Goal: Task Accomplishment & Management: Use online tool/utility

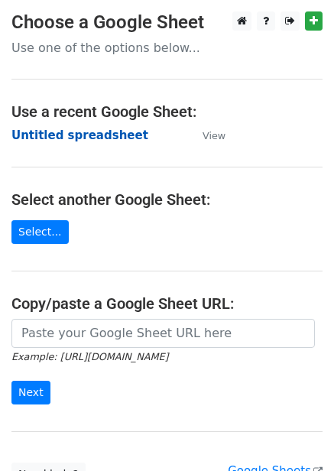
click at [88, 138] on strong "Untitled spreadsheet" at bounding box center [79, 135] width 137 height 14
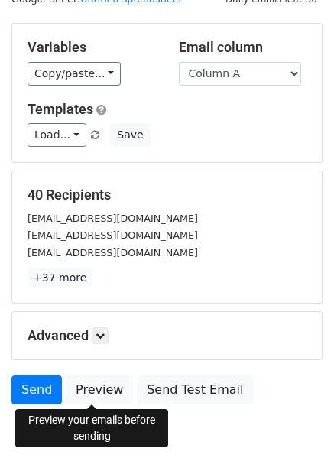
scroll to position [123, 0]
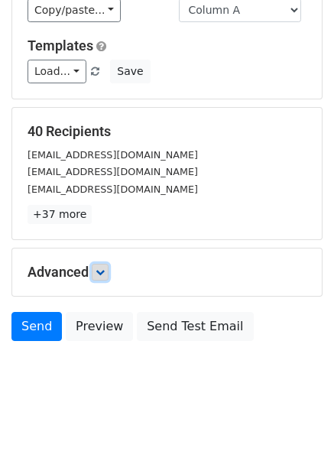
click at [105, 271] on icon at bounding box center [100, 272] width 9 height 9
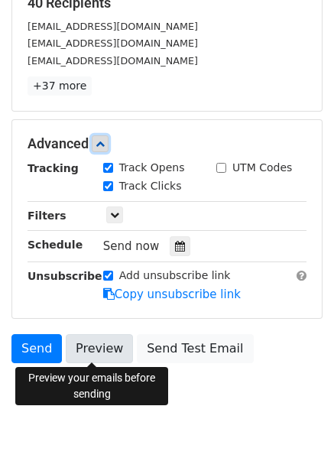
scroll to position [273, 0]
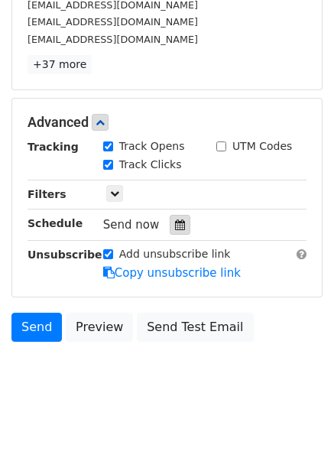
click at [175, 225] on icon at bounding box center [180, 224] width 10 height 11
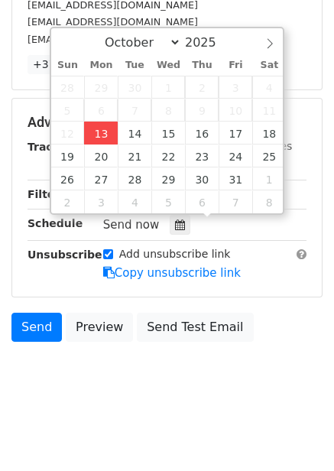
type input "2025-10-13 12:00"
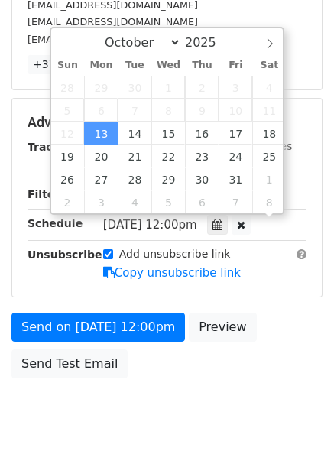
scroll to position [1, 0]
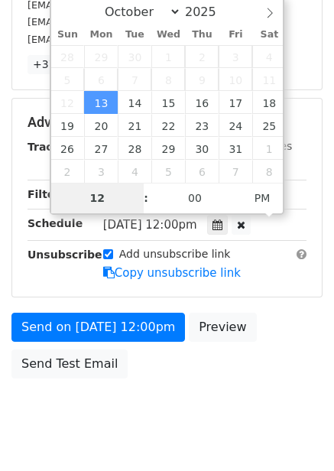
type input "4"
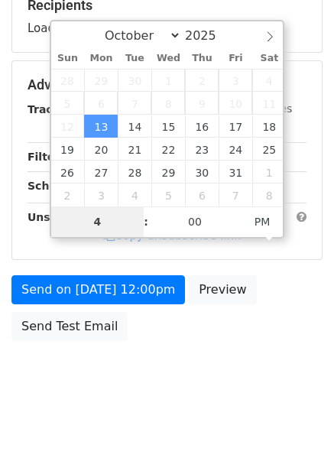
scroll to position [249, 0]
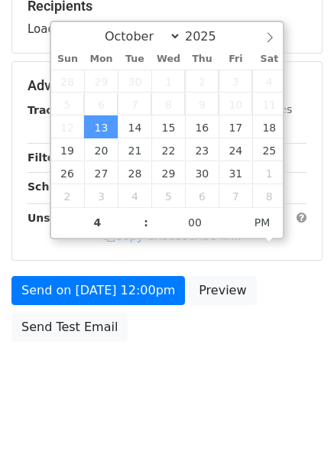
type input "2025-10-13 16:00"
click at [243, 406] on body "New Campaign Daily emails left: 50 Google Sheet: Untitled spreadsheet Variables…" at bounding box center [167, 87] width 334 height 648
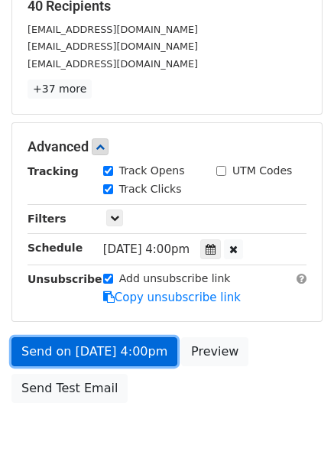
click at [136, 350] on link "Send on Oct 13 at 4:00pm" at bounding box center [94, 351] width 166 height 29
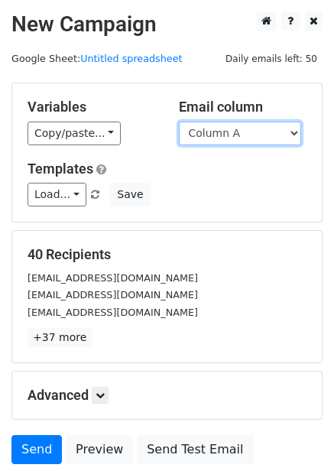
drag, startPoint x: 247, startPoint y: 137, endPoint x: 245, endPoint y: 145, distance: 8.0
click at [247, 137] on select "Column A Column B Column C Column D Column E Column F" at bounding box center [240, 134] width 122 height 24
select select "Column B"
click at [179, 122] on select "Column A Column B Column C Column D Column E Column F" at bounding box center [240, 134] width 122 height 24
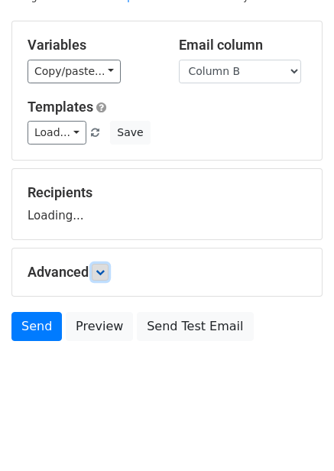
click at [98, 272] on link at bounding box center [100, 272] width 17 height 17
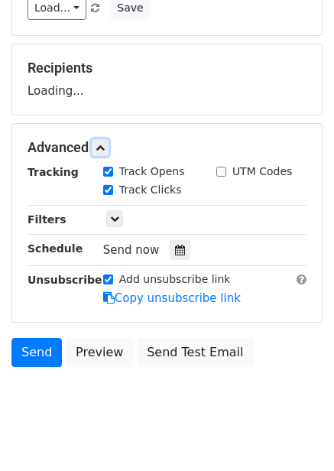
scroll to position [212, 0]
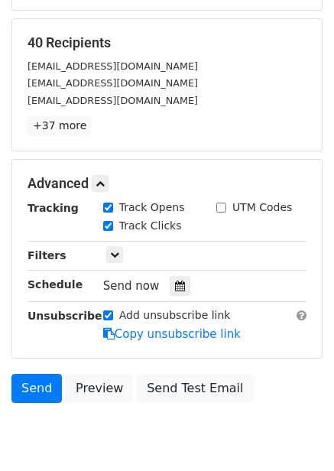
click at [167, 229] on label "Track Clicks" at bounding box center [150, 226] width 63 height 16
click at [113, 229] on input "Track Clicks" at bounding box center [108, 226] width 10 height 10
click at [150, 231] on label "Track Clicks" at bounding box center [150, 226] width 63 height 16
click at [113, 231] on input "Track Clicks" at bounding box center [108, 226] width 10 height 10
checkbox input "true"
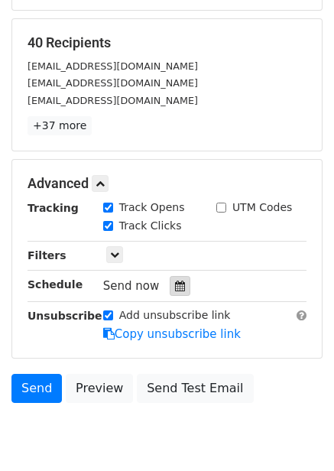
click at [178, 284] on div at bounding box center [180, 286] width 21 height 20
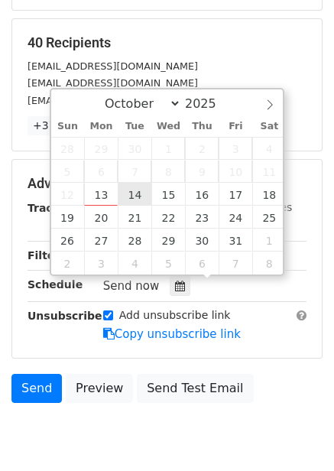
type input "2025-10-14 12:00"
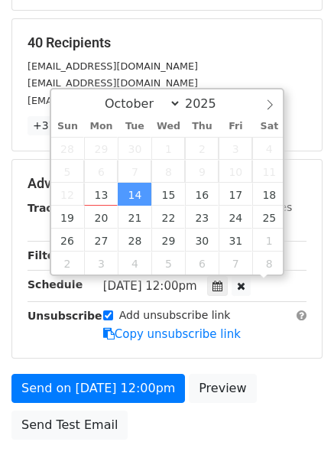
scroll to position [1, 0]
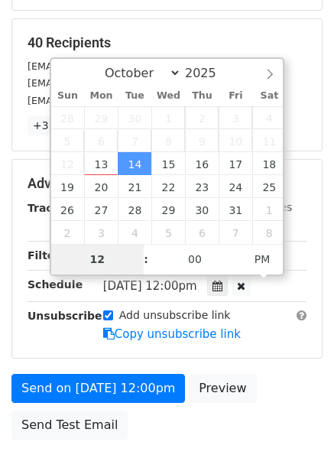
type input "5"
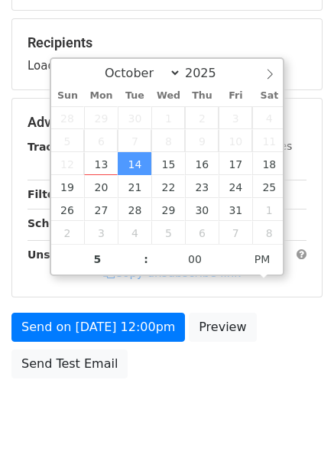
type input "2025-10-14 17:00"
click at [265, 354] on div "Send on Oct 14 at 12:00pm Preview Send Test Email" at bounding box center [167, 349] width 334 height 73
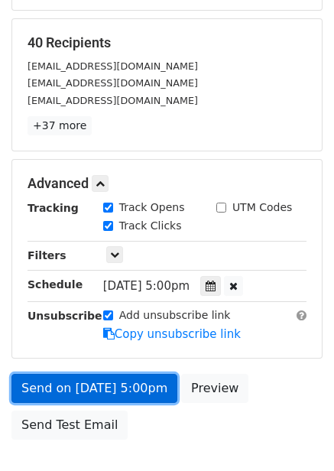
click at [155, 383] on link "Send on Oct 14 at 5:00pm" at bounding box center [94, 388] width 166 height 29
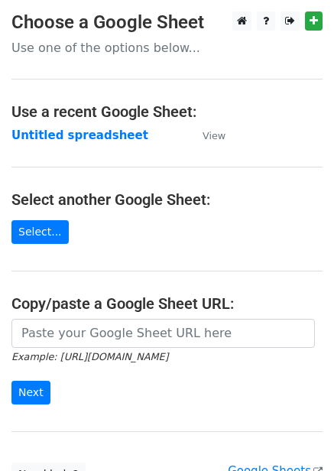
click at [92, 135] on strong "Untitled spreadsheet" at bounding box center [79, 135] width 137 height 14
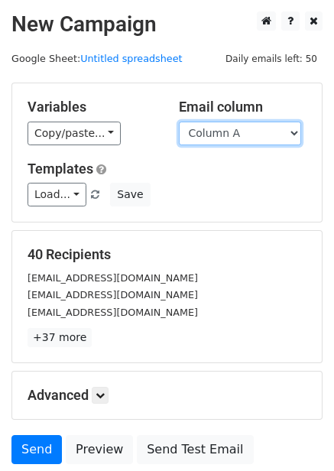
click at [222, 122] on select "Column A Column B Column C Column D Column E Column F" at bounding box center [240, 134] width 122 height 24
select select "Column C"
click at [179, 122] on select "Column A Column B Column C Column D Column E Column F" at bounding box center [240, 134] width 122 height 24
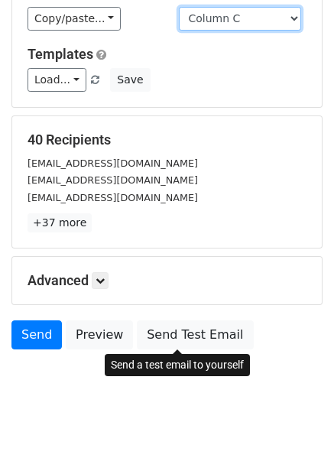
scroll to position [123, 0]
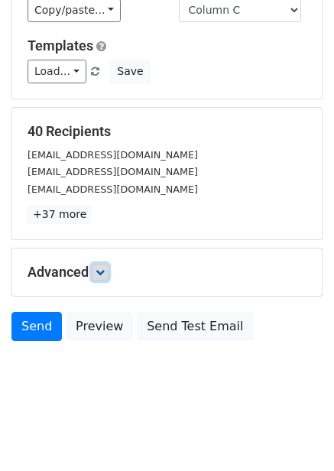
click at [105, 271] on icon at bounding box center [100, 272] width 9 height 9
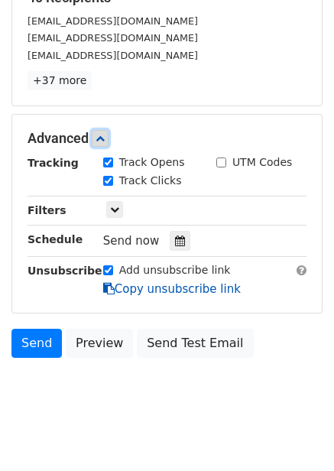
scroll to position [271, 0]
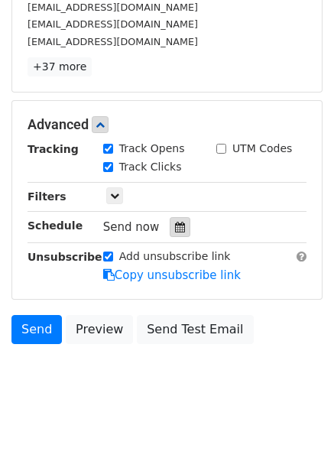
click at [180, 230] on div at bounding box center [180, 227] width 21 height 20
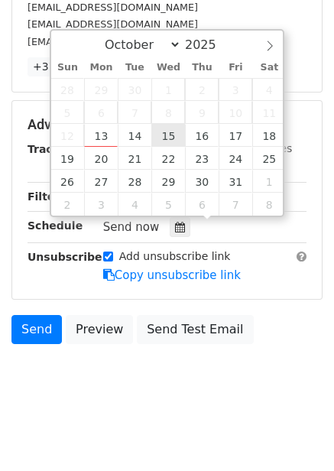
type input "[DATE] 12:00"
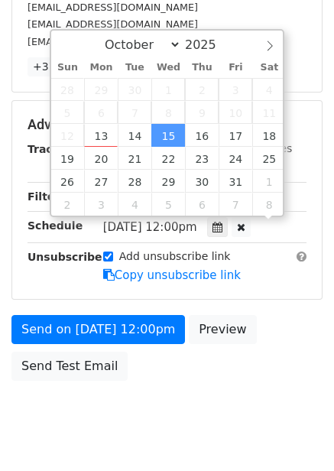
scroll to position [1, 0]
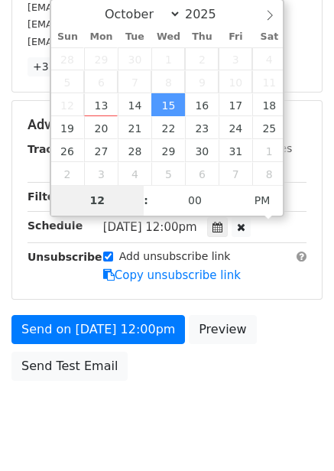
type input "6"
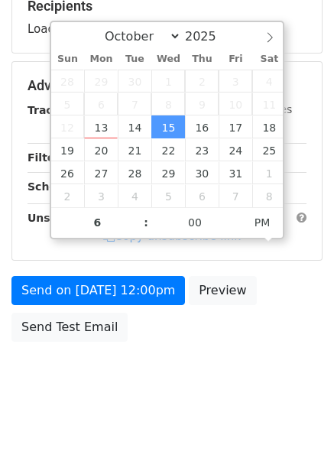
type input "[DATE] 18:00"
click at [300, 362] on body "New Campaign Daily emails left: 50 Google Sheet: Untitled spreadsheet Variables…" at bounding box center [167, 87] width 334 height 648
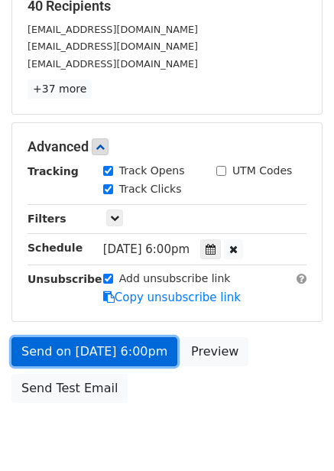
click at [138, 360] on link "Send on Oct 15 at 6:00pm" at bounding box center [94, 351] width 166 height 29
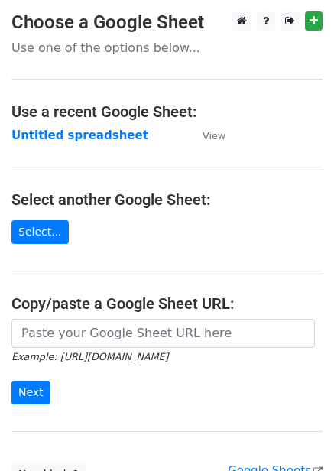
click at [98, 135] on strong "Untitled spreadsheet" at bounding box center [79, 135] width 137 height 14
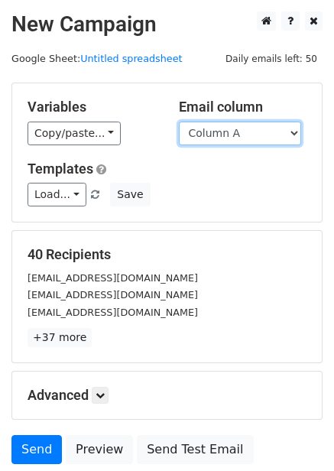
drag, startPoint x: 253, startPoint y: 134, endPoint x: 240, endPoint y: 144, distance: 16.4
click at [253, 134] on select "Column A Column B Column C Column D Column E Column F" at bounding box center [240, 134] width 122 height 24
select select "Column D"
click at [179, 122] on select "Column A Column B Column C Column D Column E Column F" at bounding box center [240, 134] width 122 height 24
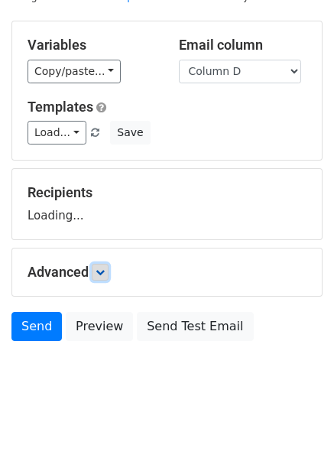
click at [106, 264] on link at bounding box center [100, 272] width 17 height 17
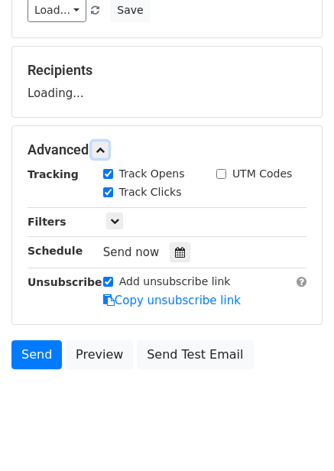
scroll to position [187, 0]
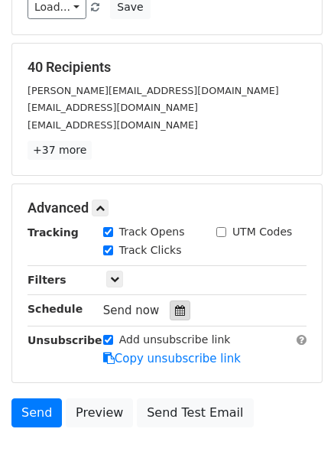
click at [170, 302] on div at bounding box center [180, 310] width 21 height 20
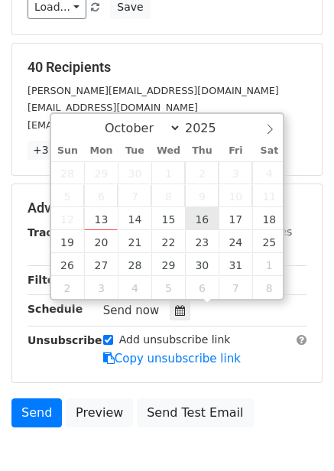
type input "2025-10-16 12:00"
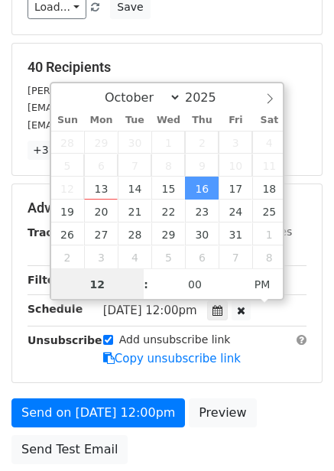
scroll to position [1, 0]
type input "7"
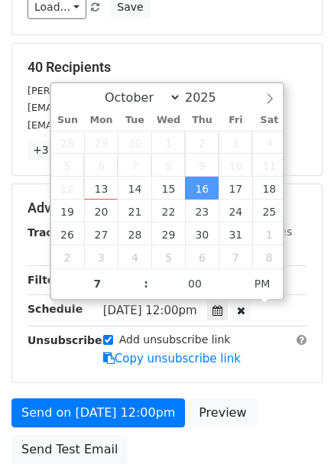
type input "2025-10-16 19:00"
click at [271, 366] on div "Add unsubscribe link Copy unsubscribe link" at bounding box center [205, 349] width 226 height 35
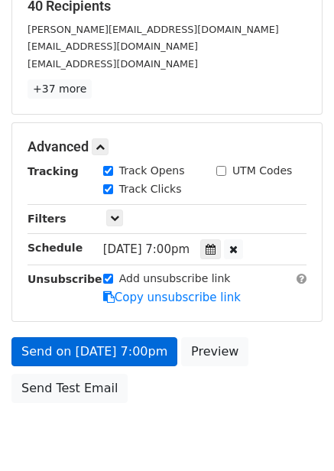
scroll to position [296, 0]
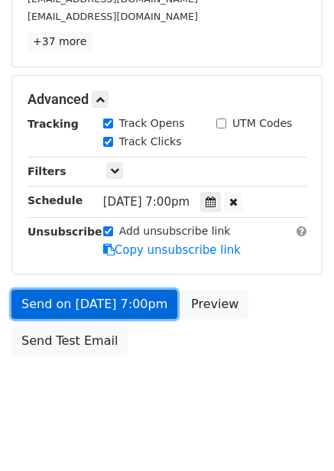
click at [141, 304] on link "Send on Oct 16 at 7:00pm" at bounding box center [94, 304] width 166 height 29
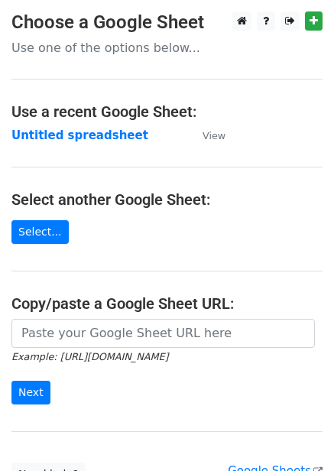
click at [93, 141] on strong "Untitled spreadsheet" at bounding box center [79, 135] width 137 height 14
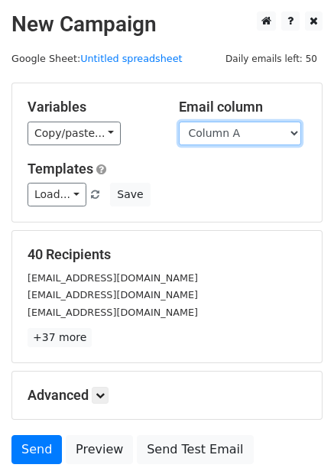
click at [232, 129] on select "Column A Column B Column C Column D Column E Column F" at bounding box center [240, 134] width 122 height 24
select select "Column E"
click at [179, 122] on select "Column A Column B Column C Column D Column E Column F" at bounding box center [240, 134] width 122 height 24
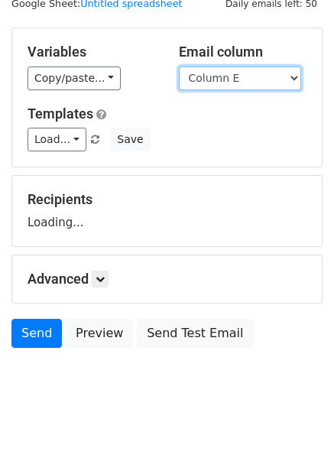
scroll to position [62, 0]
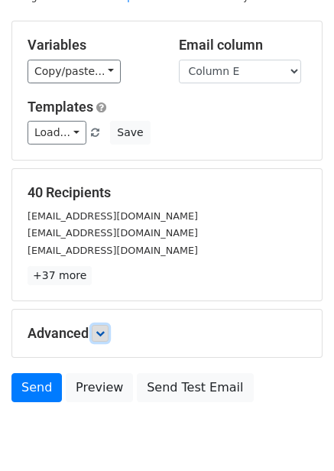
click at [104, 335] on icon at bounding box center [100, 333] width 9 height 9
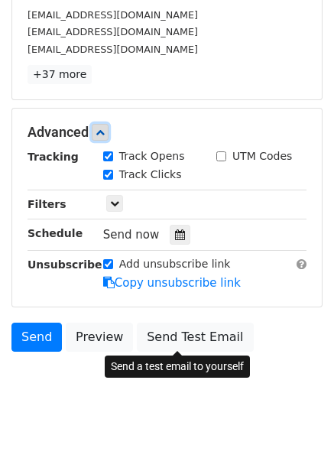
scroll to position [273, 0]
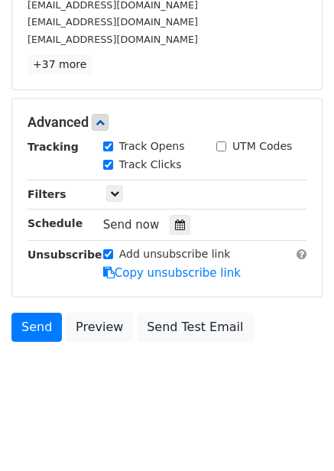
click at [175, 242] on div "Tracking Track Opens UTM Codes Track Clicks Filters Only include spreadsheet ro…" at bounding box center [167, 209] width 279 height 143
click at [175, 230] on icon at bounding box center [180, 224] width 10 height 11
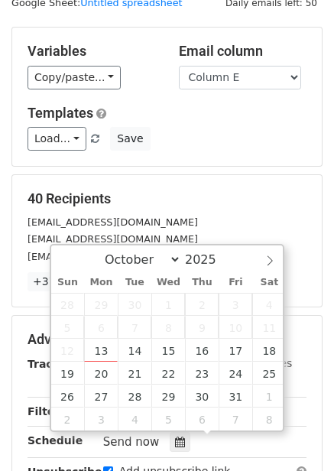
scroll to position [153, 0]
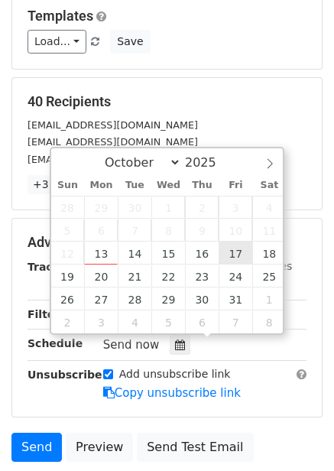
type input "2025-10-17 12:00"
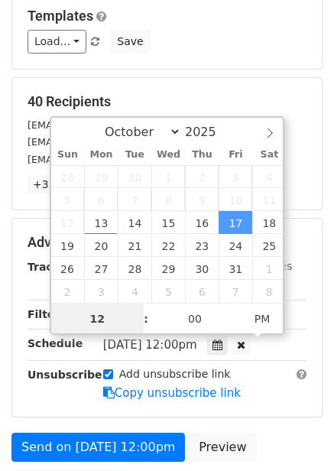
scroll to position [1, 0]
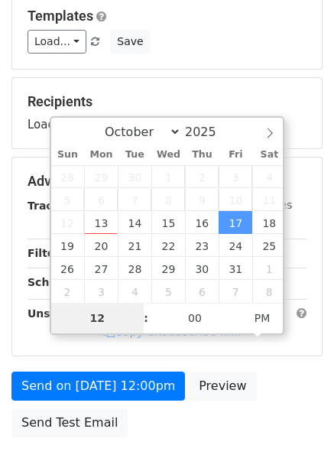
type input "8"
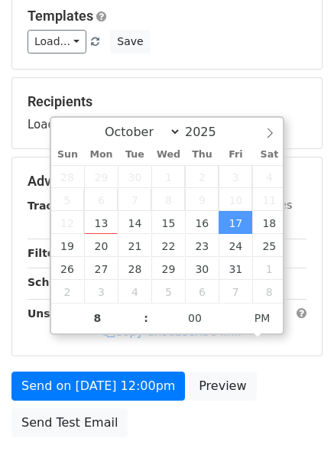
type input "2025-10-17 20:00"
click at [254, 392] on div "Send on Oct 17 at 12:00pm Preview Send Test Email" at bounding box center [167, 408] width 334 height 73
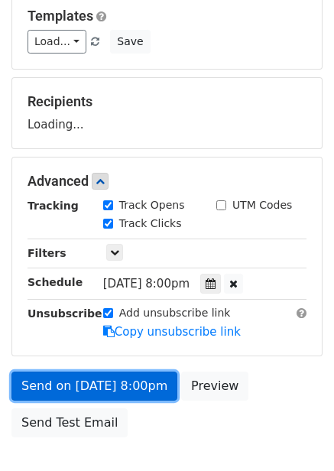
click at [148, 377] on link "Send on Oct 17 at 8:00pm" at bounding box center [94, 386] width 166 height 29
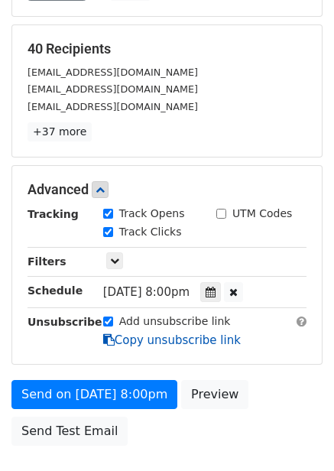
scroll to position [263, 0]
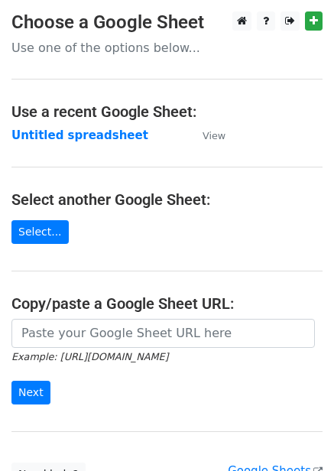
click at [80, 137] on strong "Untitled spreadsheet" at bounding box center [79, 135] width 137 height 14
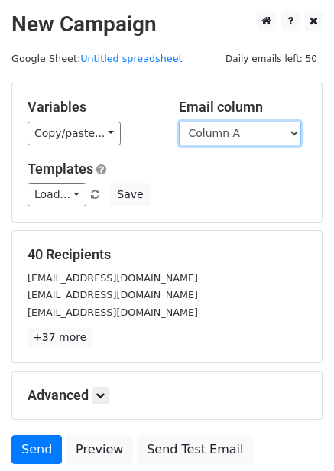
drag, startPoint x: 229, startPoint y: 131, endPoint x: 229, endPoint y: 148, distance: 16.8
click at [229, 131] on select "Column A Column B Column C Column D Column E Column F" at bounding box center [240, 134] width 122 height 24
click at [239, 132] on select "Column A Column B Column C Column D Column E Column F" at bounding box center [240, 134] width 122 height 24
select select "Column F"
click at [179, 122] on select "Column A Column B Column C Column D Column E Column F" at bounding box center [240, 134] width 122 height 24
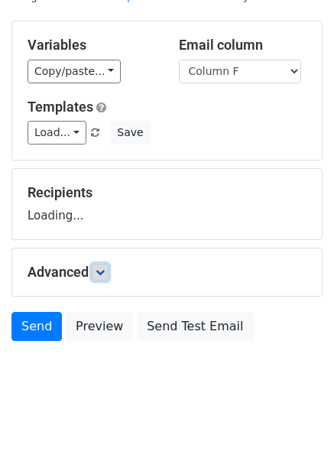
click at [102, 276] on icon at bounding box center [100, 272] width 9 height 9
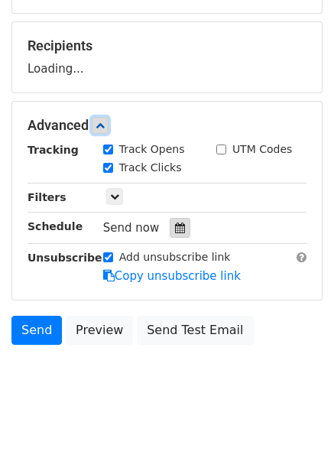
scroll to position [212, 0]
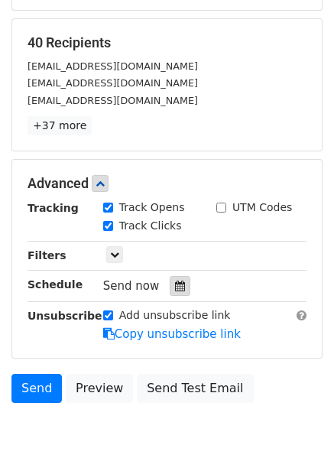
click at [175, 282] on icon at bounding box center [180, 286] width 10 height 11
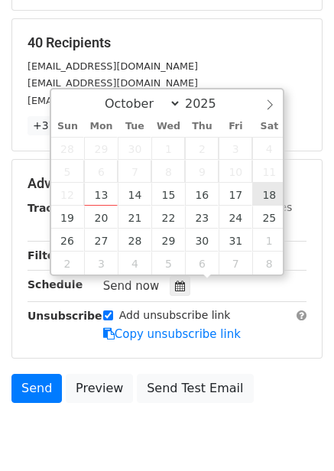
type input "[DATE] 12:00"
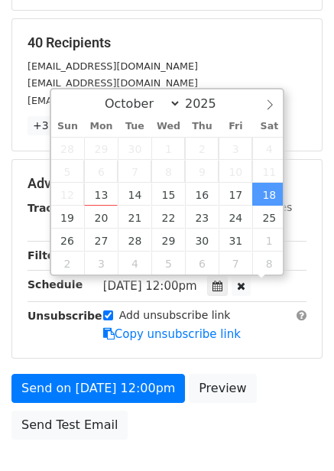
scroll to position [1, 0]
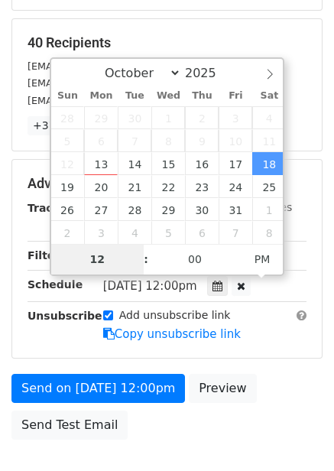
type input "9"
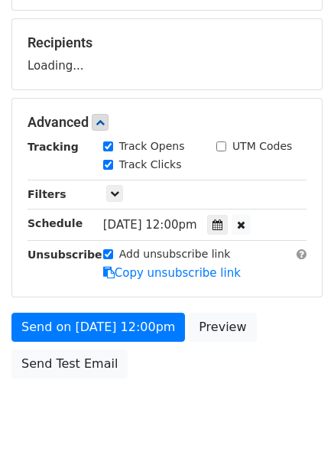
type input "[DATE] 21:00"
click at [292, 315] on div "Send on [DATE] 12:00pm Preview Send Test Email" at bounding box center [167, 349] width 334 height 73
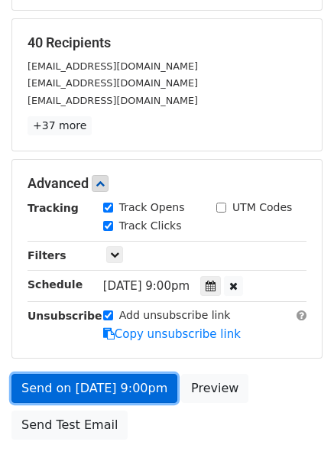
click at [121, 382] on link "Send on [DATE] 9:00pm" at bounding box center [94, 388] width 166 height 29
